Goal: Task Accomplishment & Management: Use online tool/utility

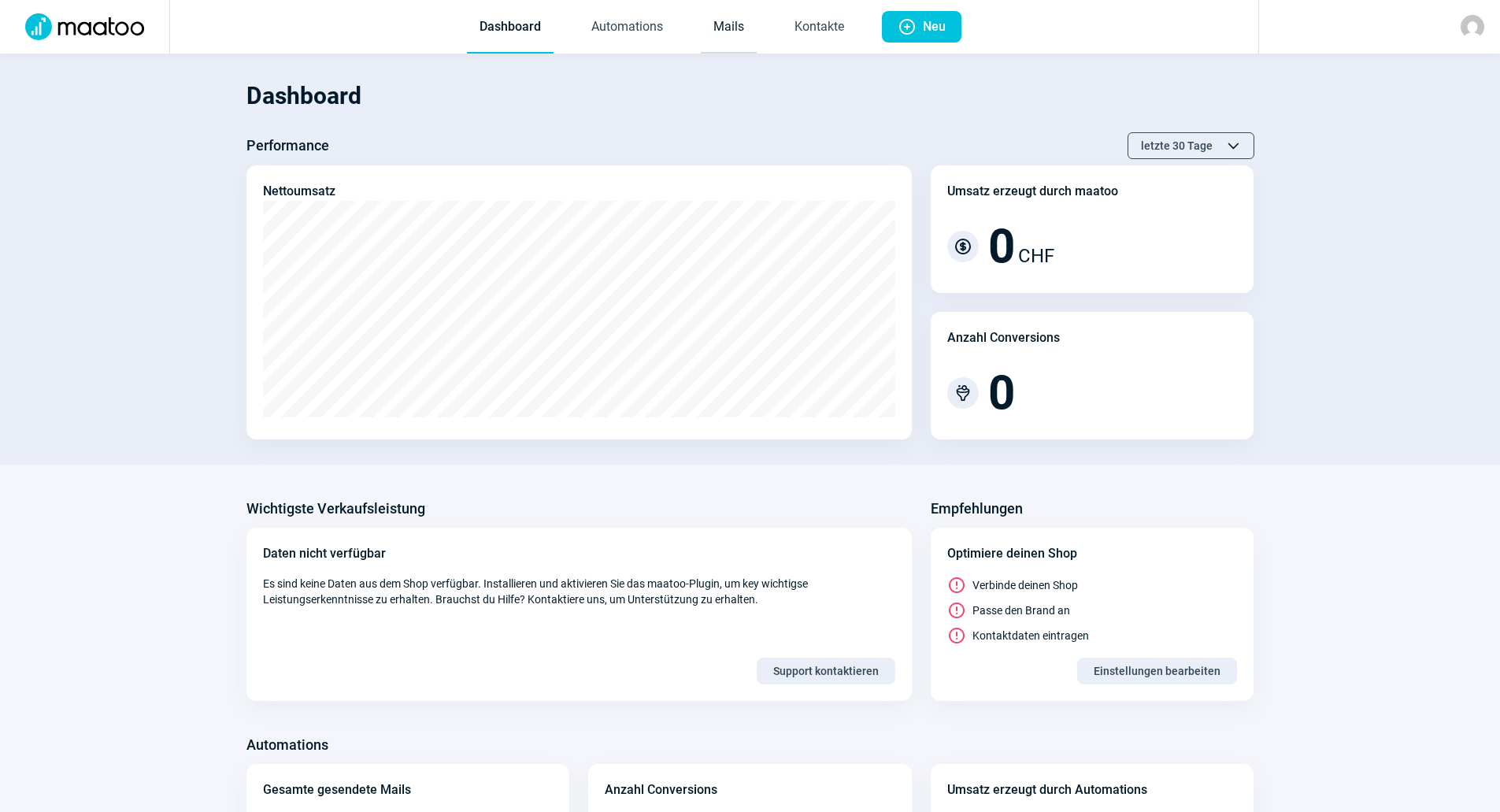
click at [749, 19] on link "Mails" at bounding box center [728, 28] width 56 height 52
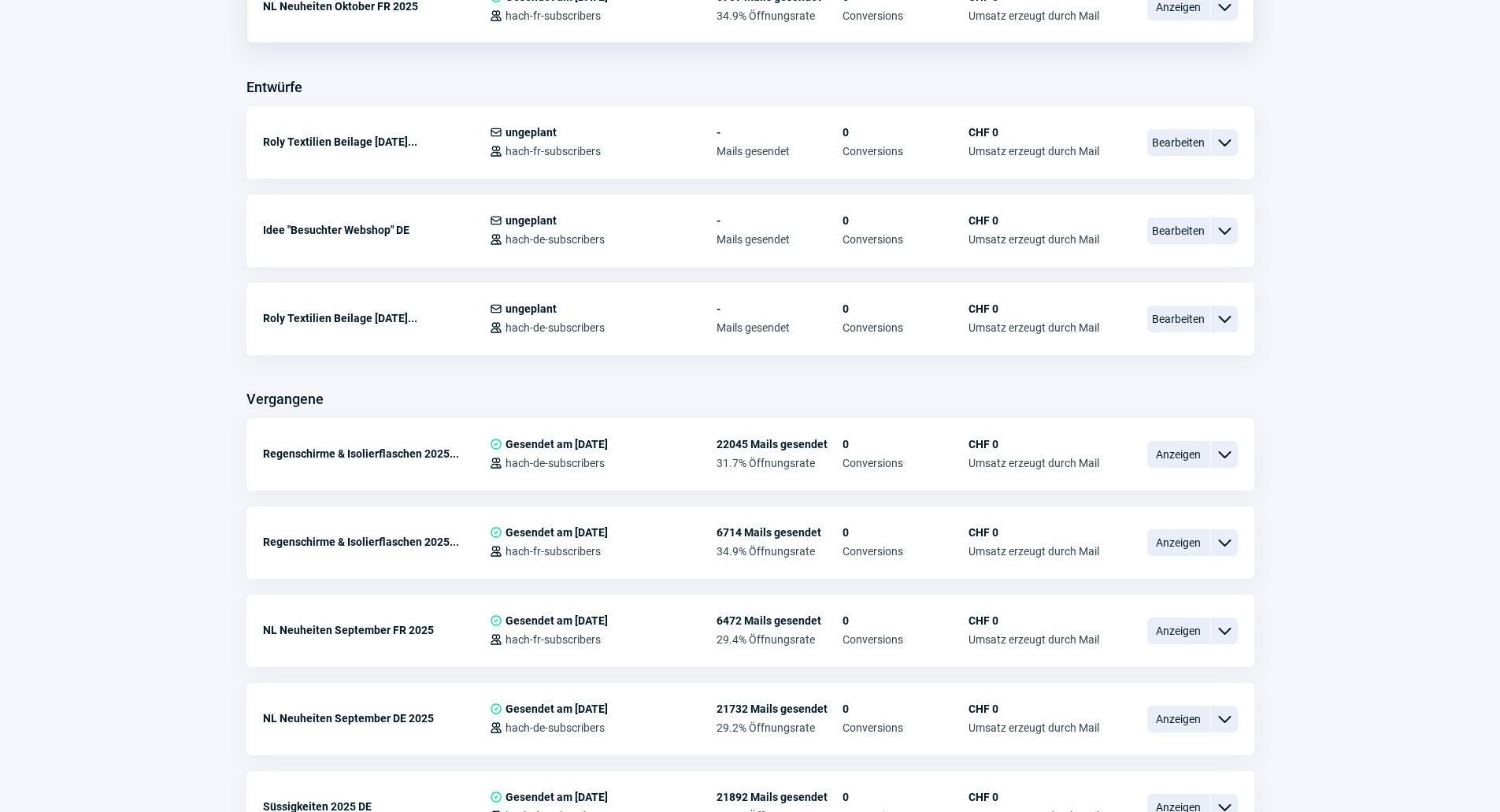
scroll to position [630, 0]
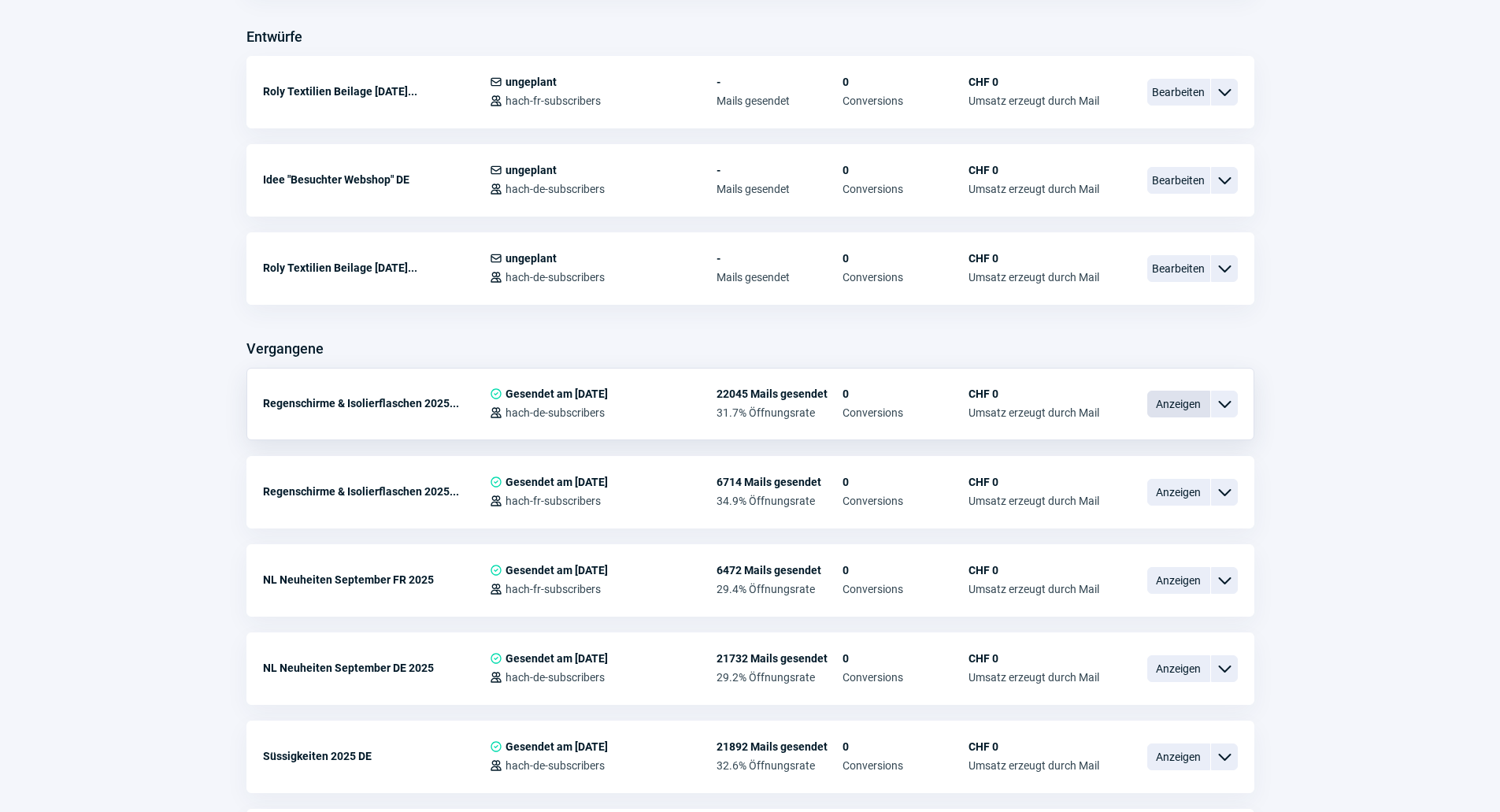
click at [1191, 400] on span "Anzeigen" at bounding box center [1178, 404] width 63 height 27
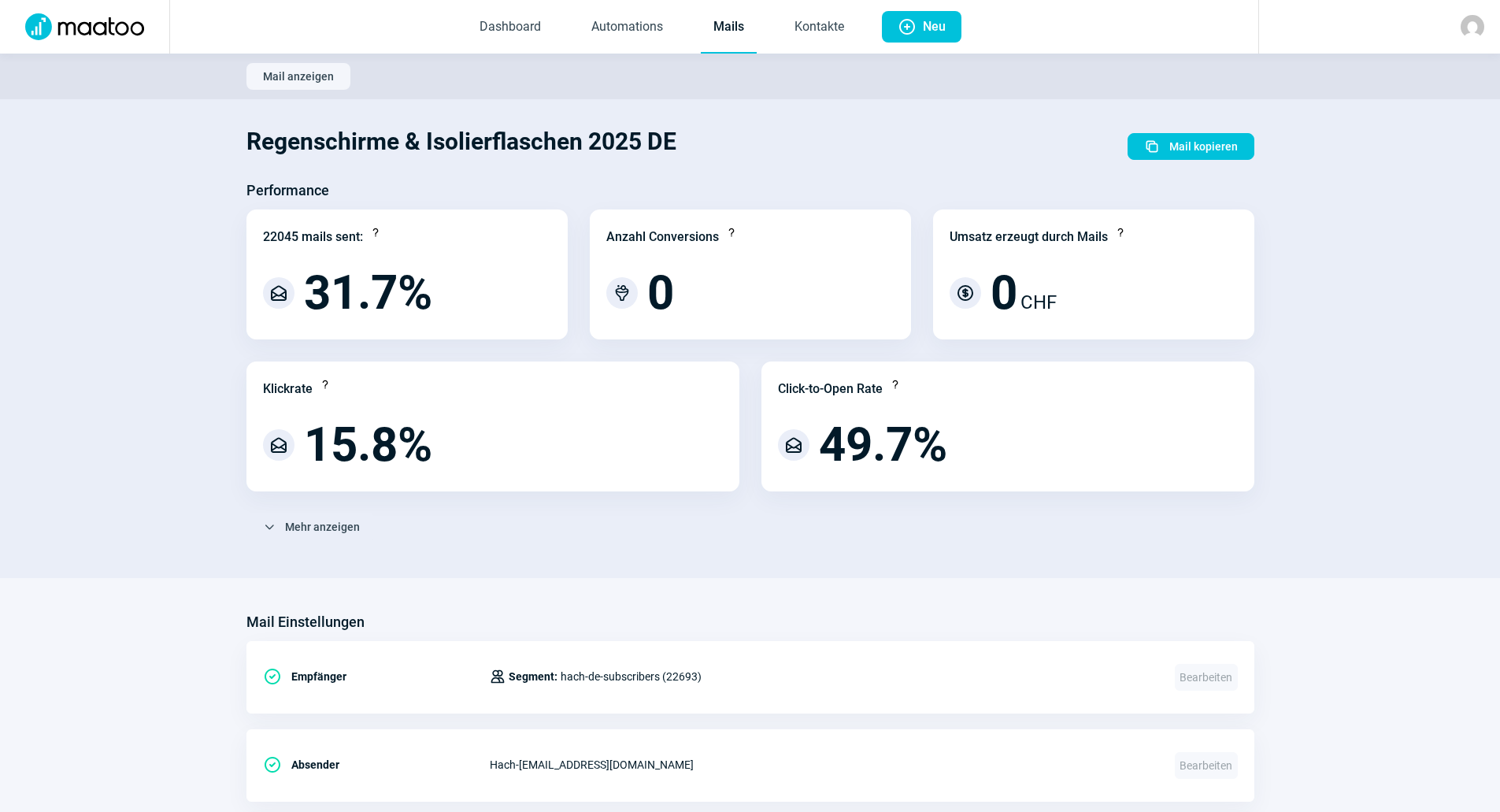
click at [719, 24] on link "Mails" at bounding box center [728, 28] width 56 height 52
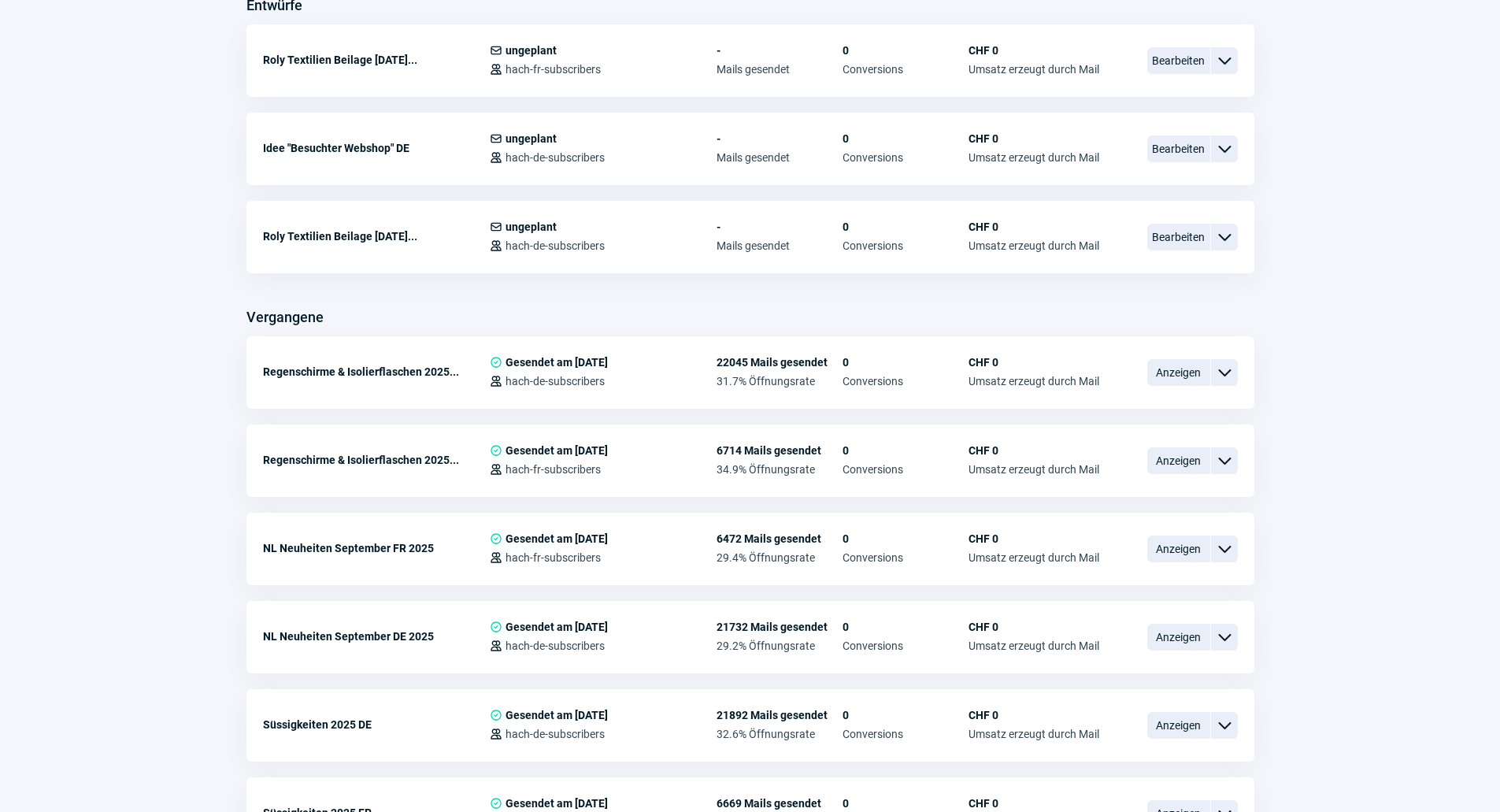
scroll to position [709, 0]
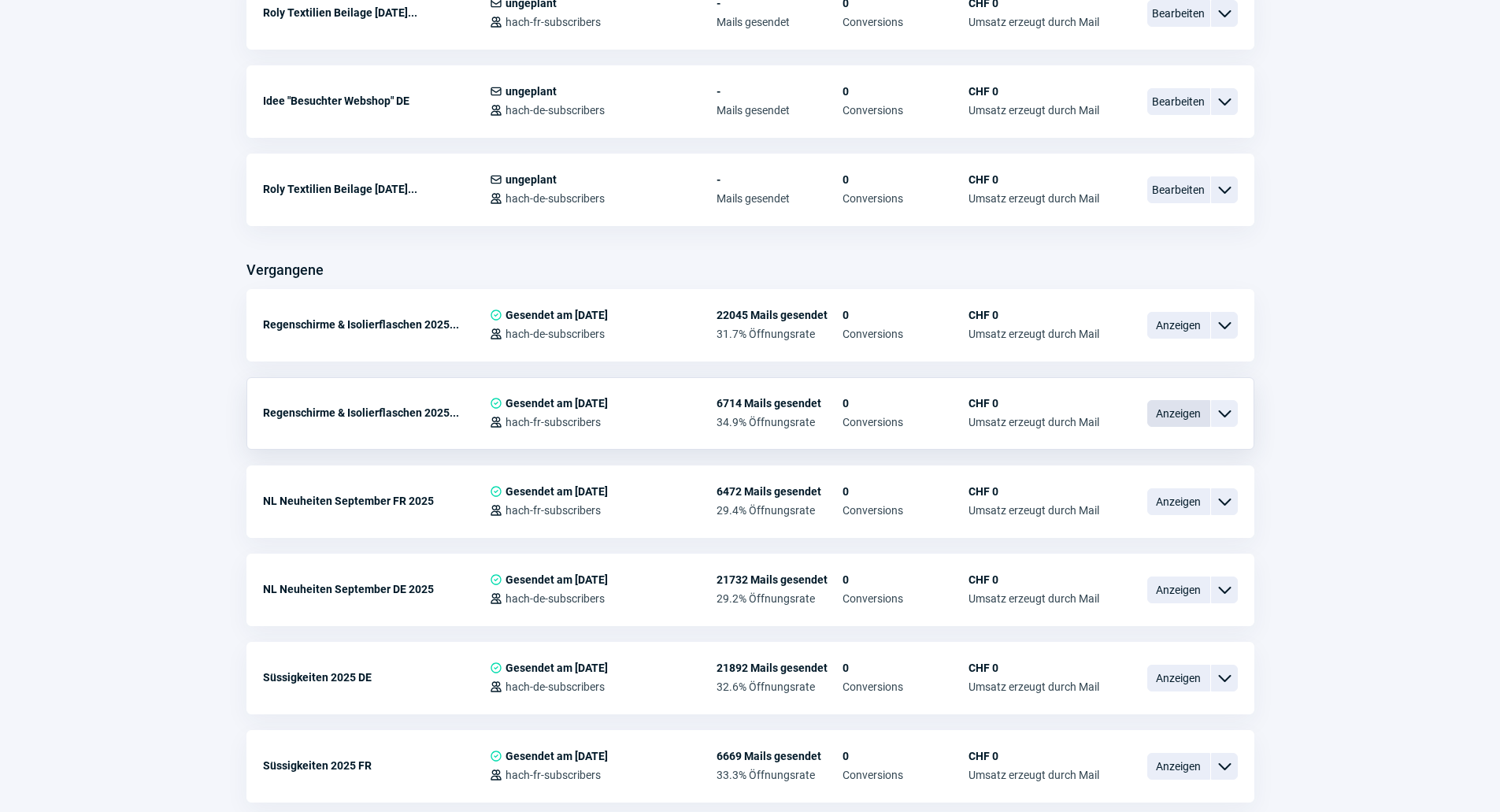
click at [1194, 402] on span "Anzeigen" at bounding box center [1178, 413] width 63 height 27
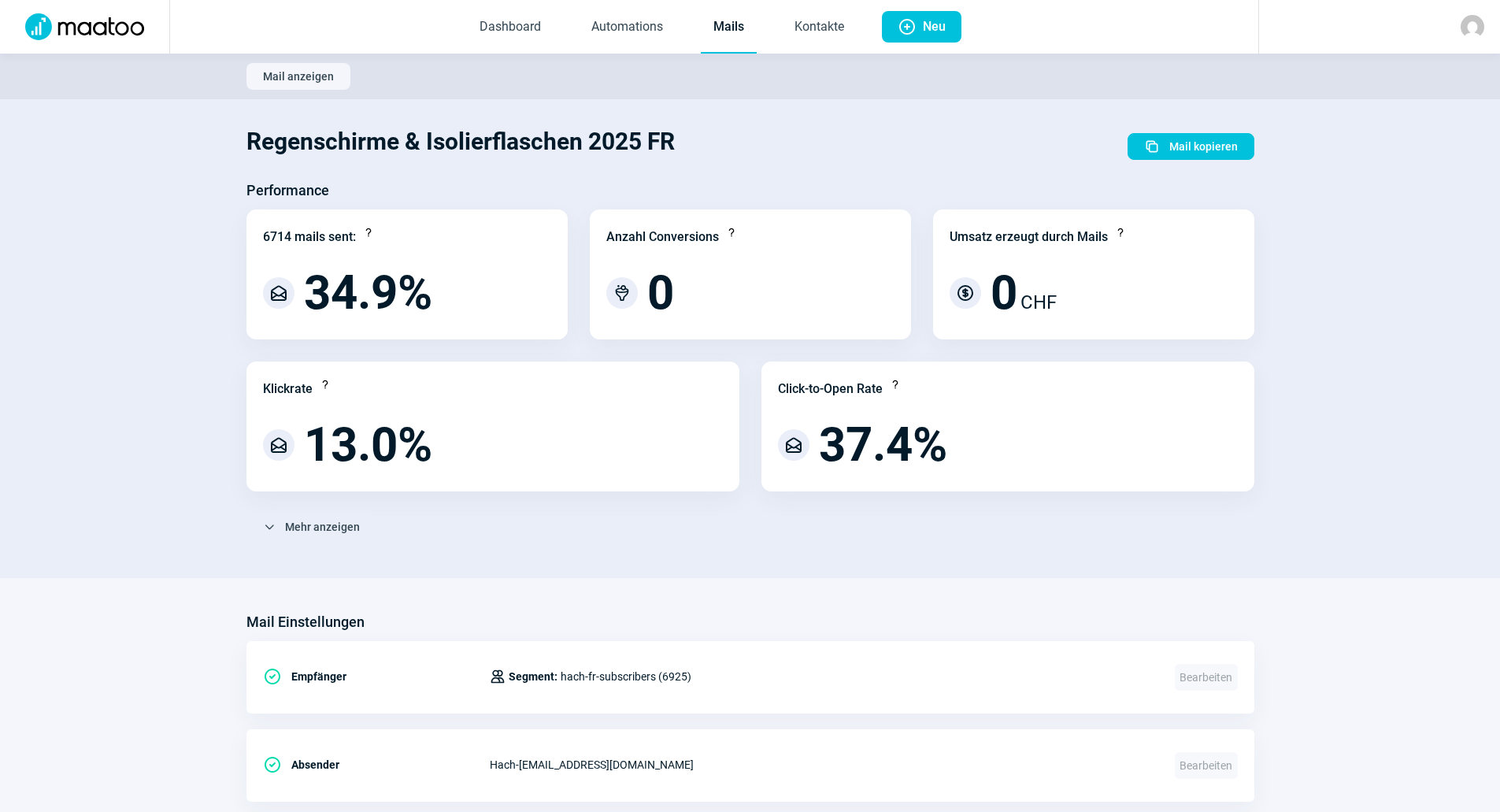
click at [731, 4] on link "Mails" at bounding box center [728, 28] width 56 height 52
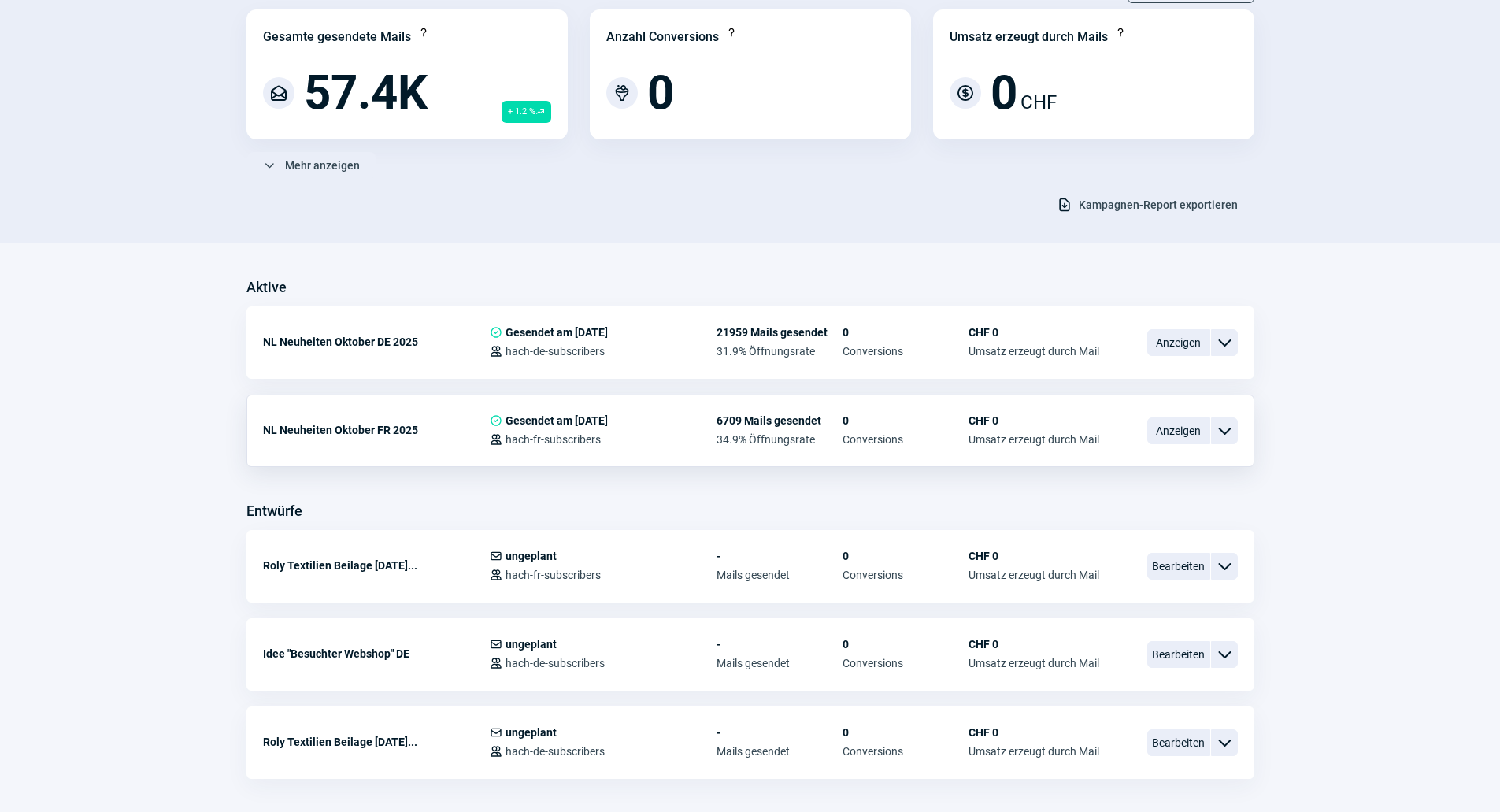
scroll to position [158, 0]
click at [1177, 341] on span "Anzeigen" at bounding box center [1178, 340] width 63 height 27
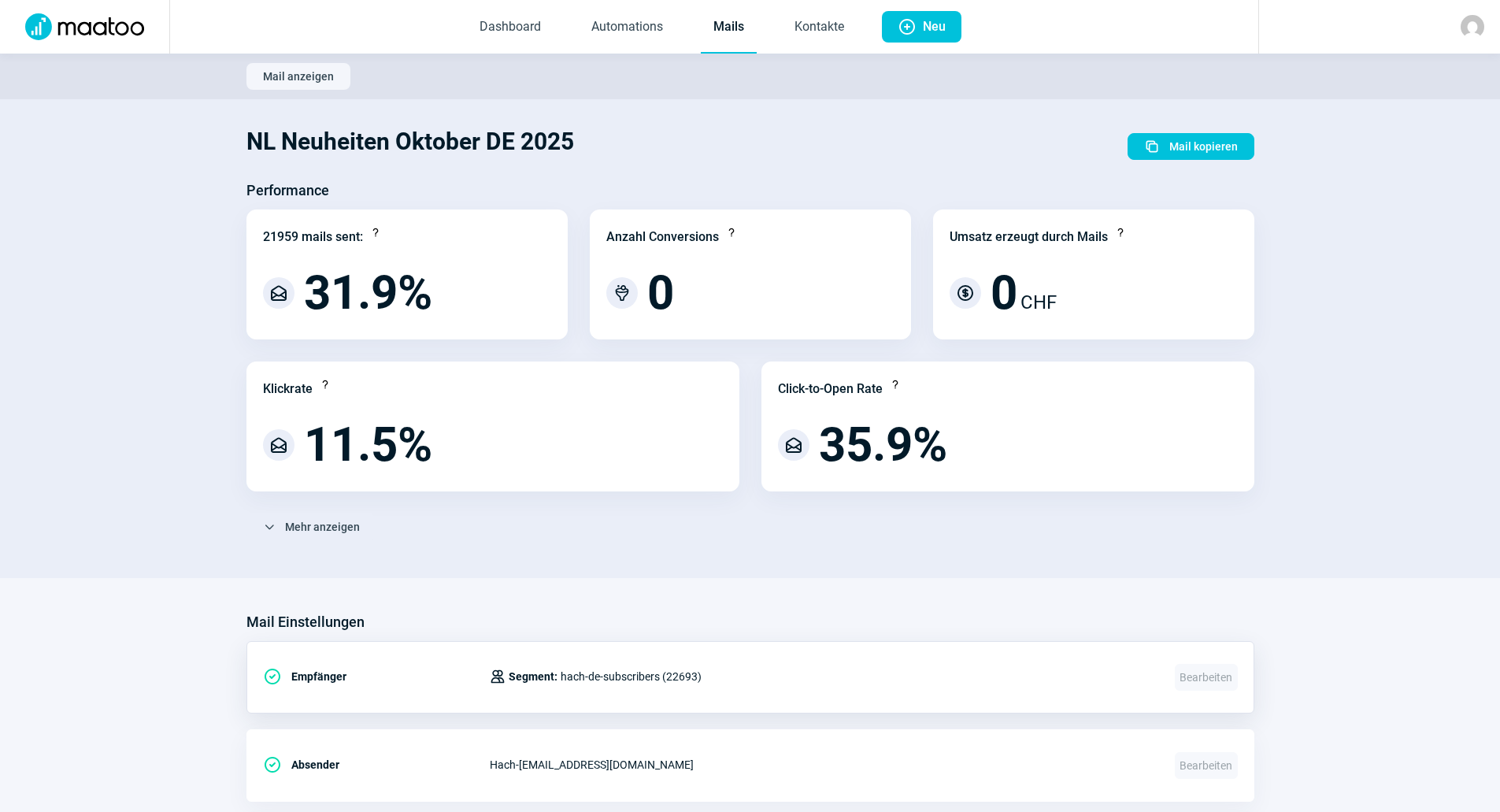
scroll to position [394, 0]
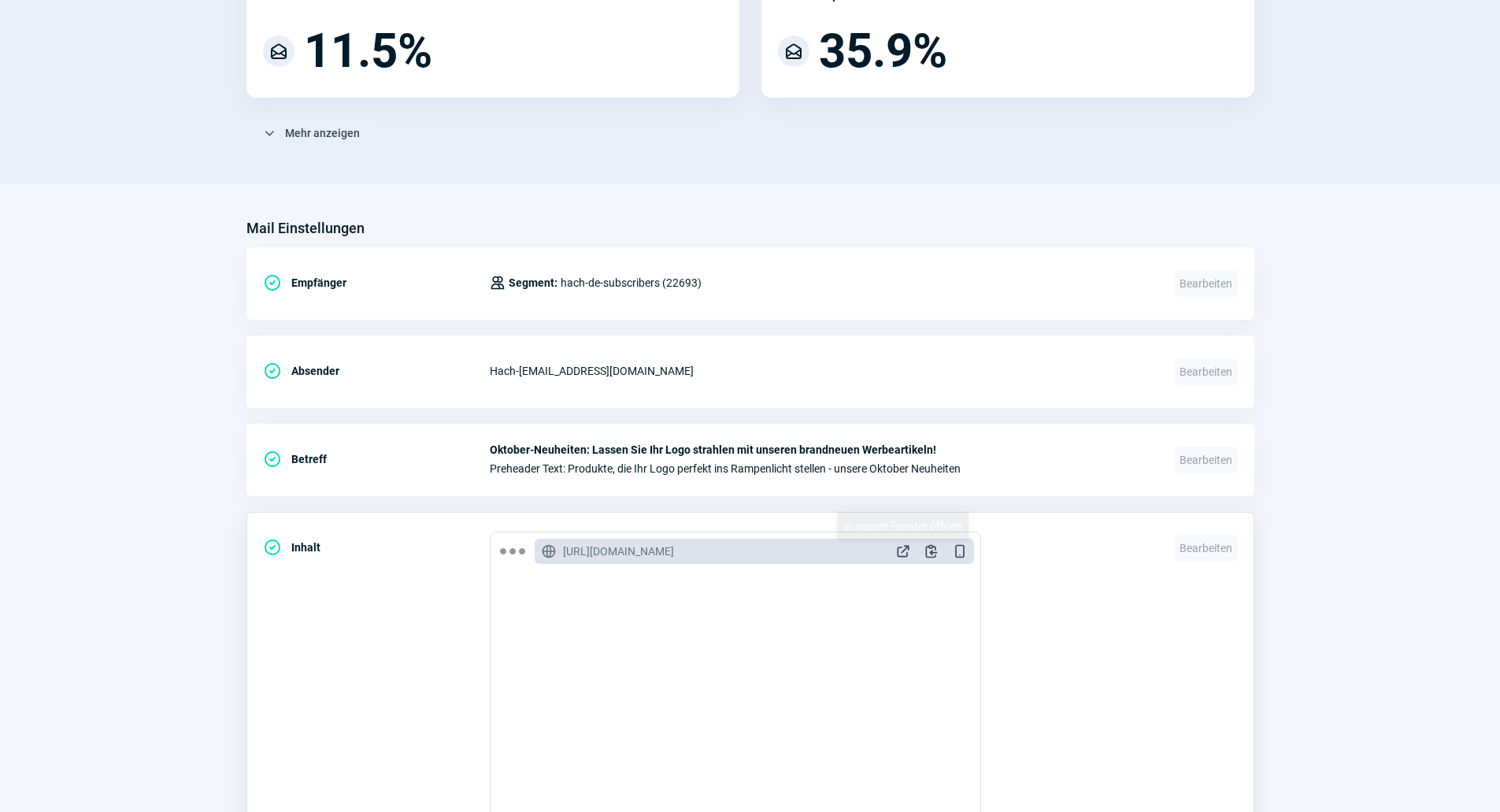
click at [899, 548] on span "ExternalLink icon" at bounding box center [903, 550] width 16 height 16
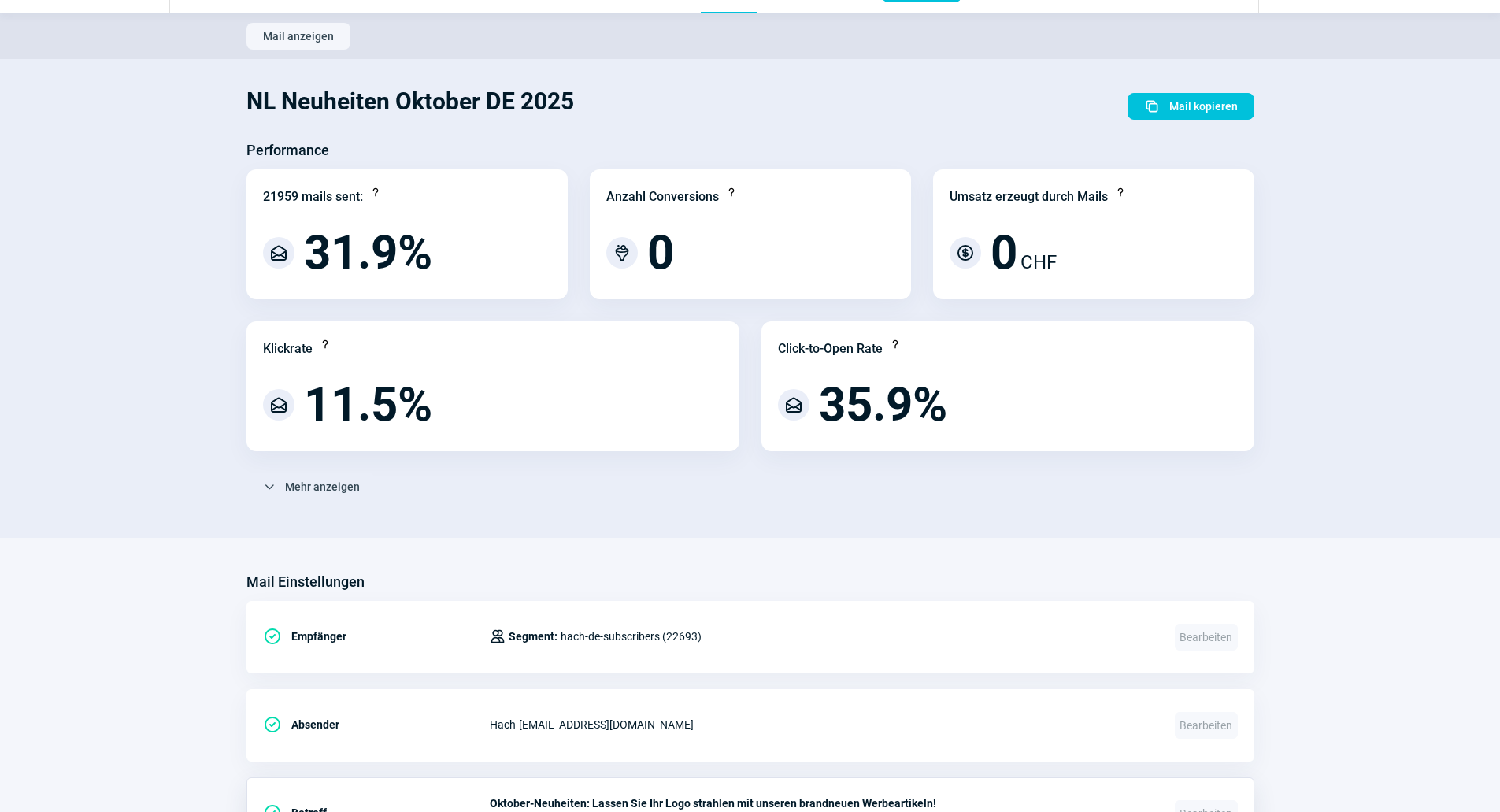
scroll to position [0, 0]
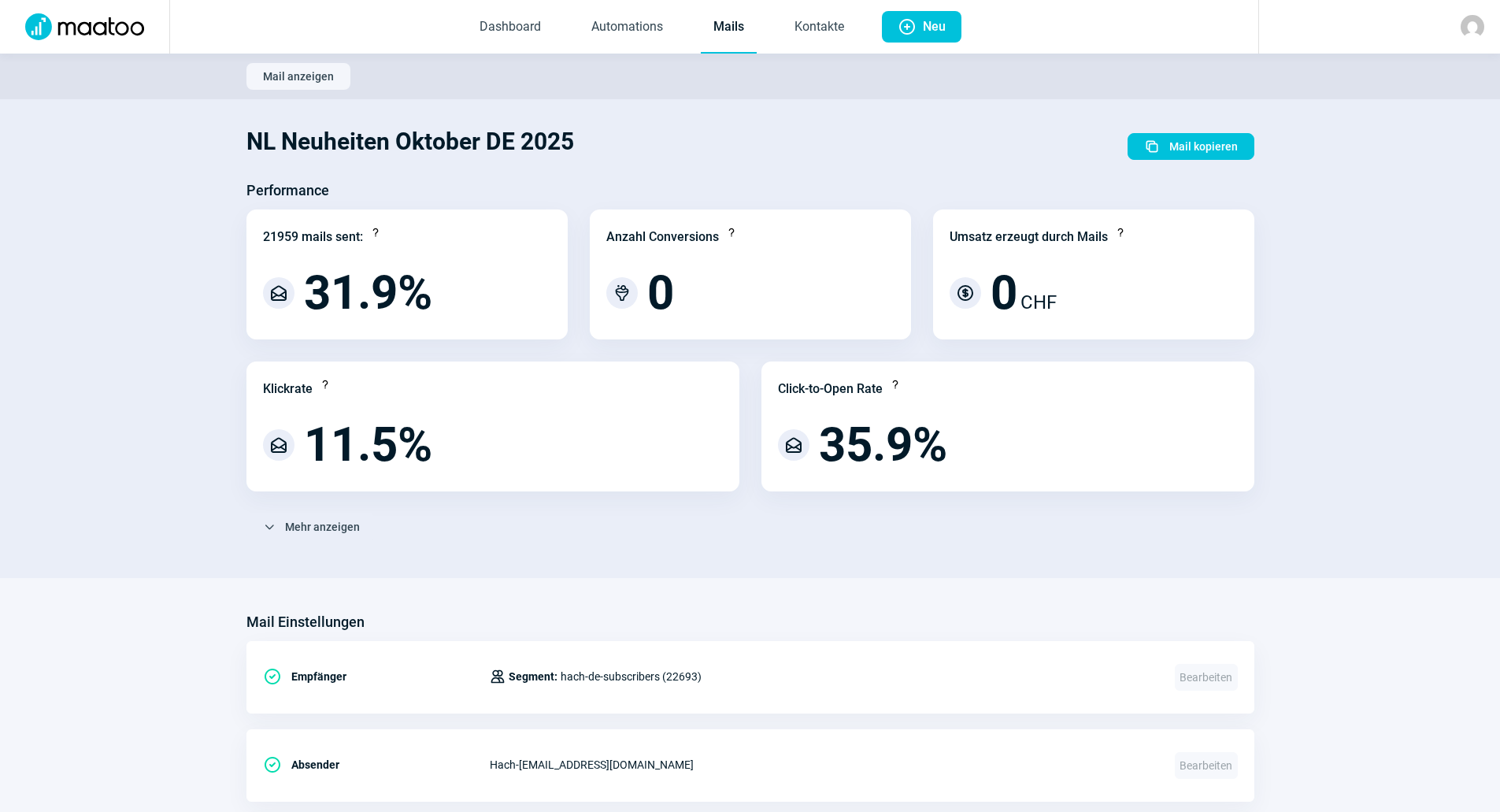
click at [709, 35] on link "Mails" at bounding box center [728, 28] width 56 height 52
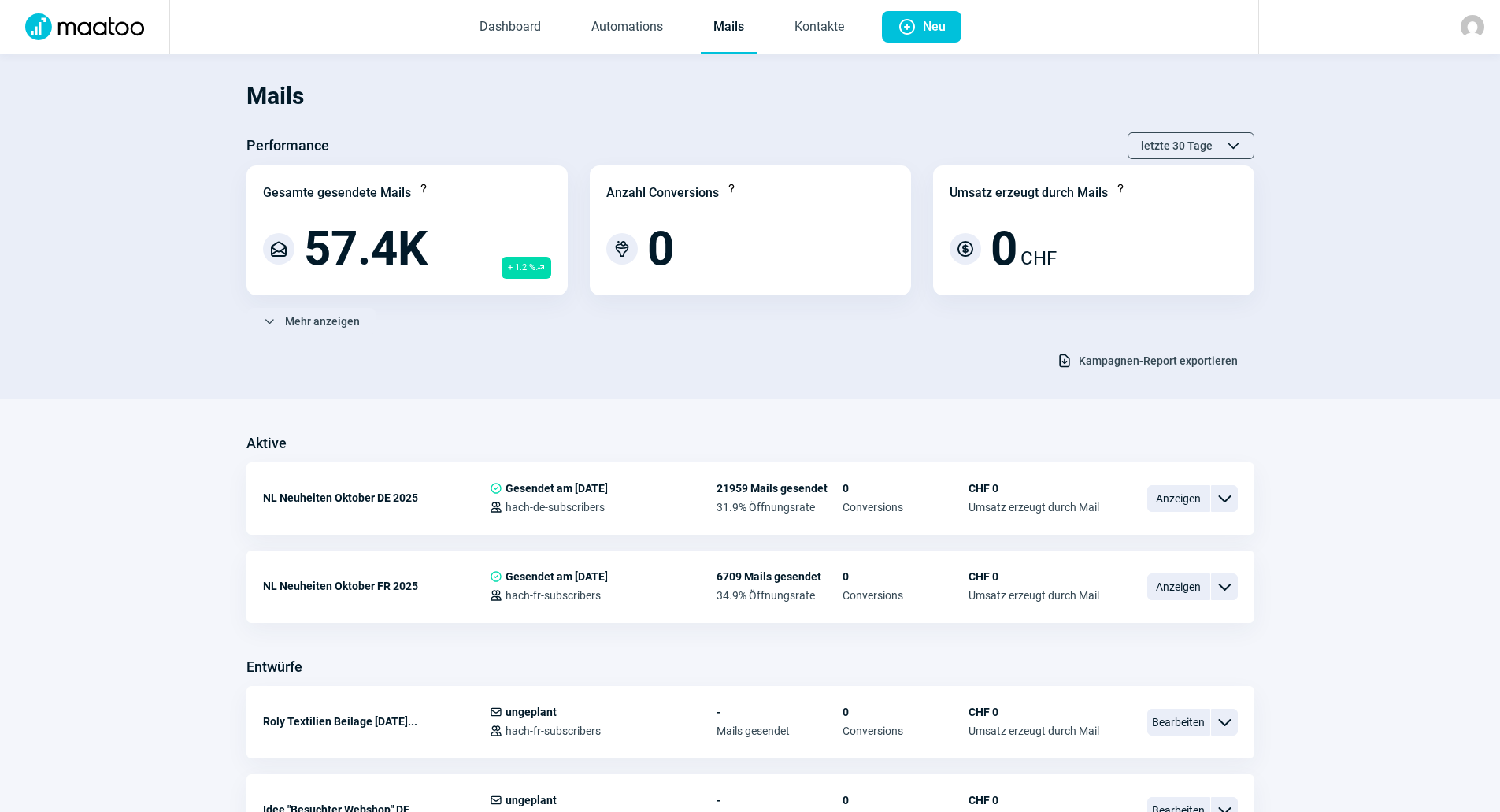
click at [543, 335] on div "Mails Performance letzte 30 Tage ChevronUp icon ChevronDown icon Gesamte gesend…" at bounding box center [750, 221] width 1008 height 305
click at [826, 94] on h1 "Mails" at bounding box center [750, 96] width 1008 height 53
